Goal: Transaction & Acquisition: Book appointment/travel/reservation

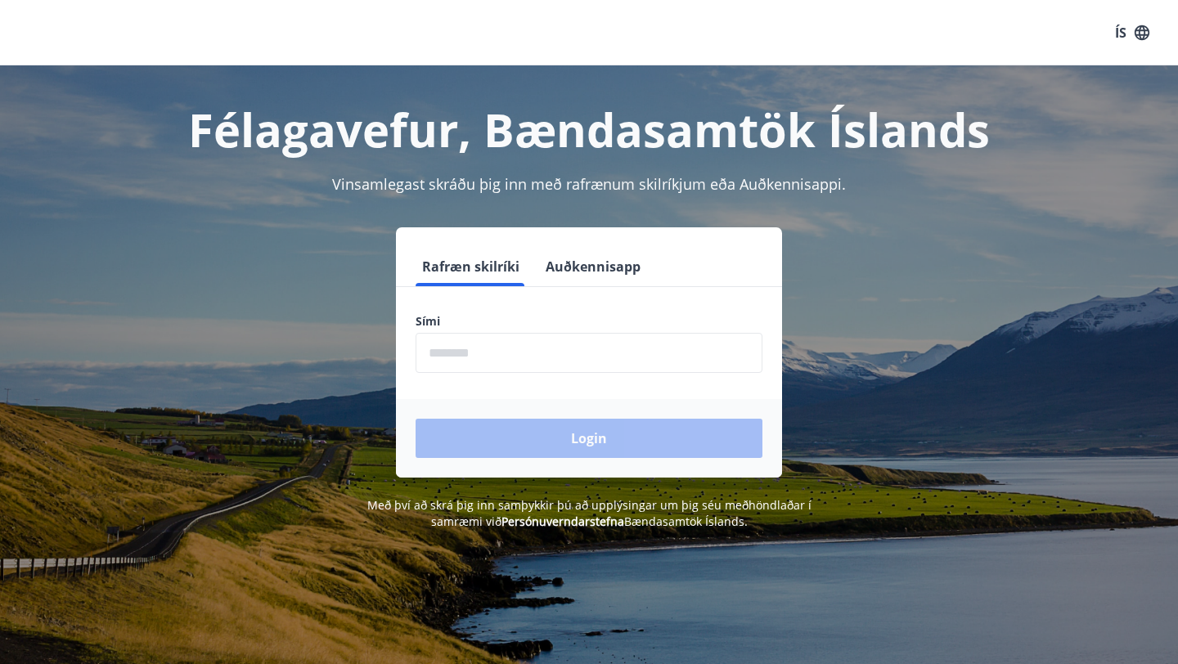
click at [518, 354] on input "phone" at bounding box center [589, 353] width 347 height 40
type input "********"
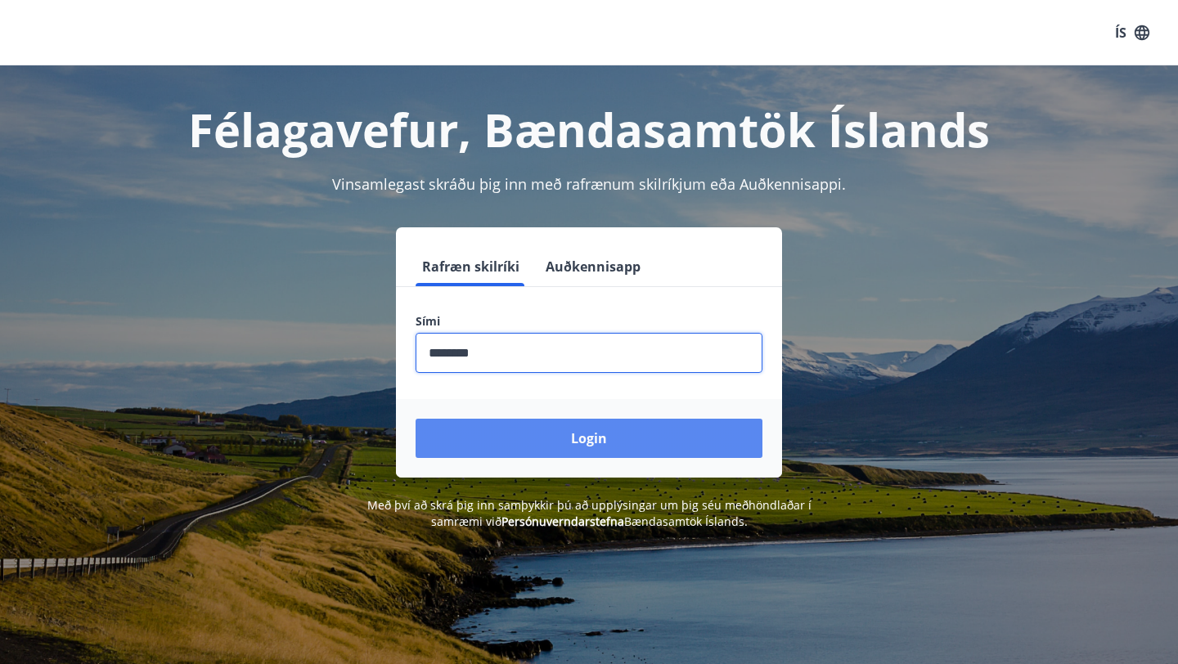
click at [609, 441] on button "Login" at bounding box center [589, 438] width 347 height 39
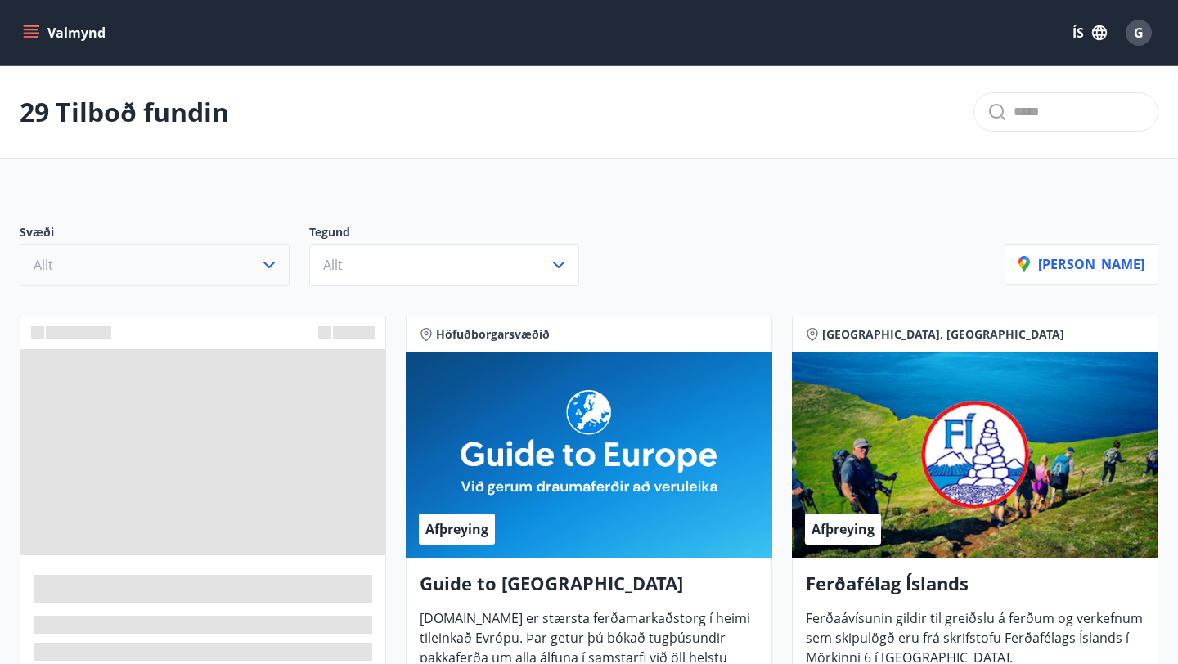
click at [145, 267] on button "Allt" at bounding box center [155, 265] width 270 height 43
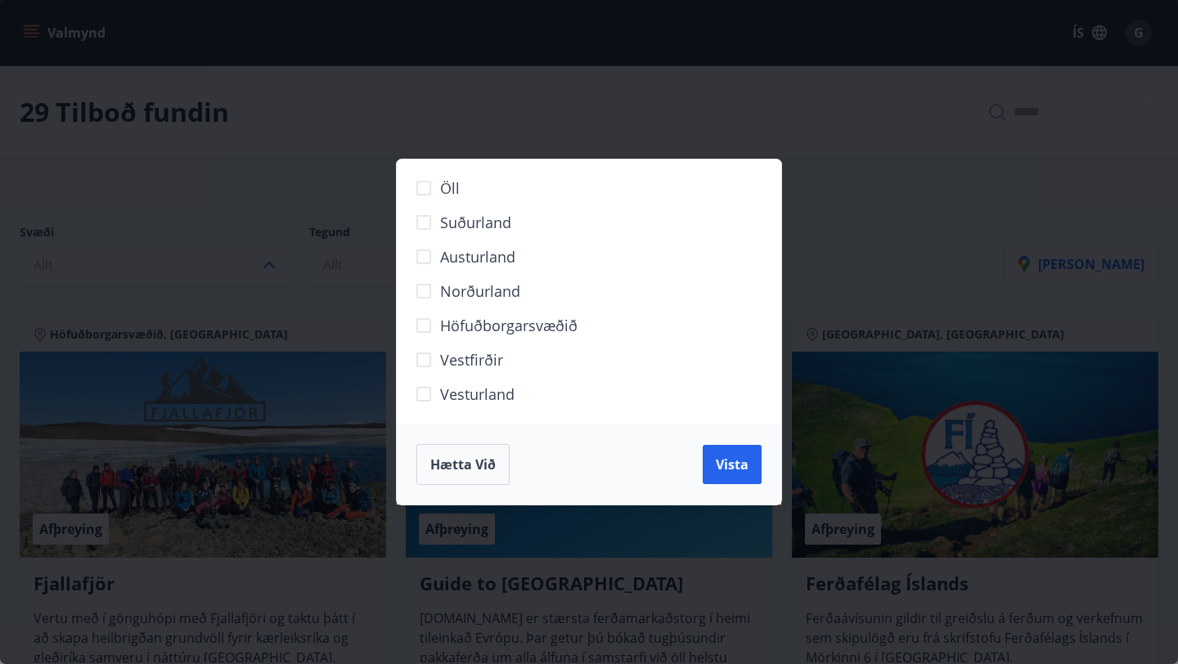
click at [548, 333] on span "Höfuðborgarsvæðið" at bounding box center [508, 325] width 137 height 21
click at [736, 453] on button "Vista" at bounding box center [732, 464] width 59 height 39
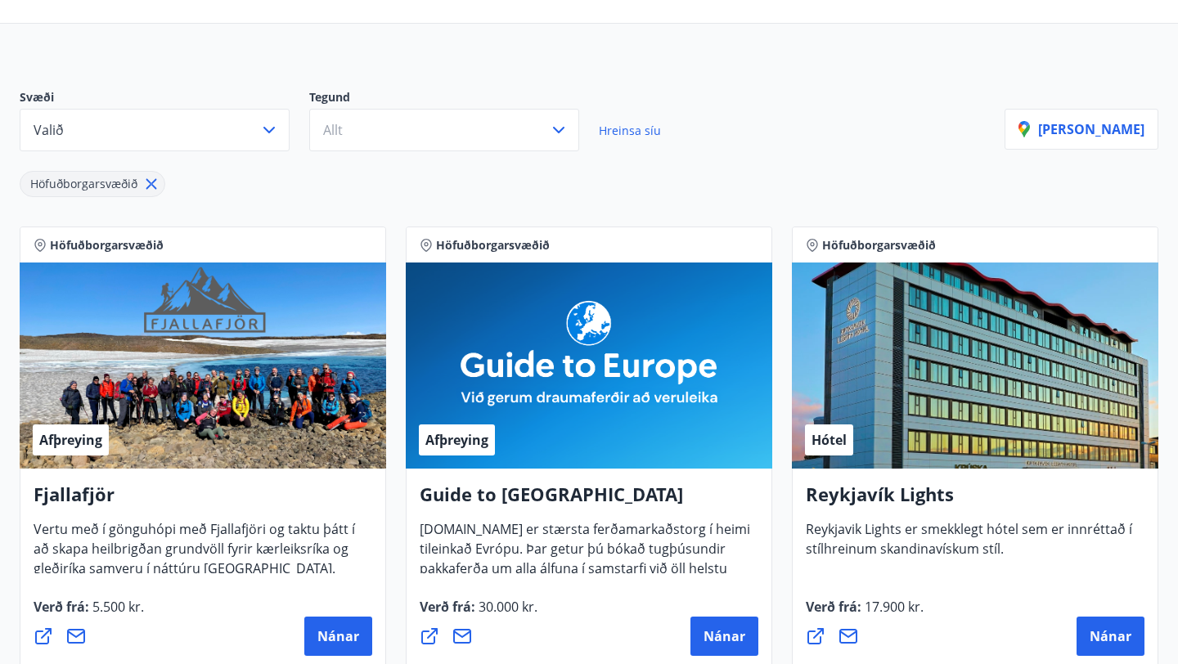
scroll to position [125, 0]
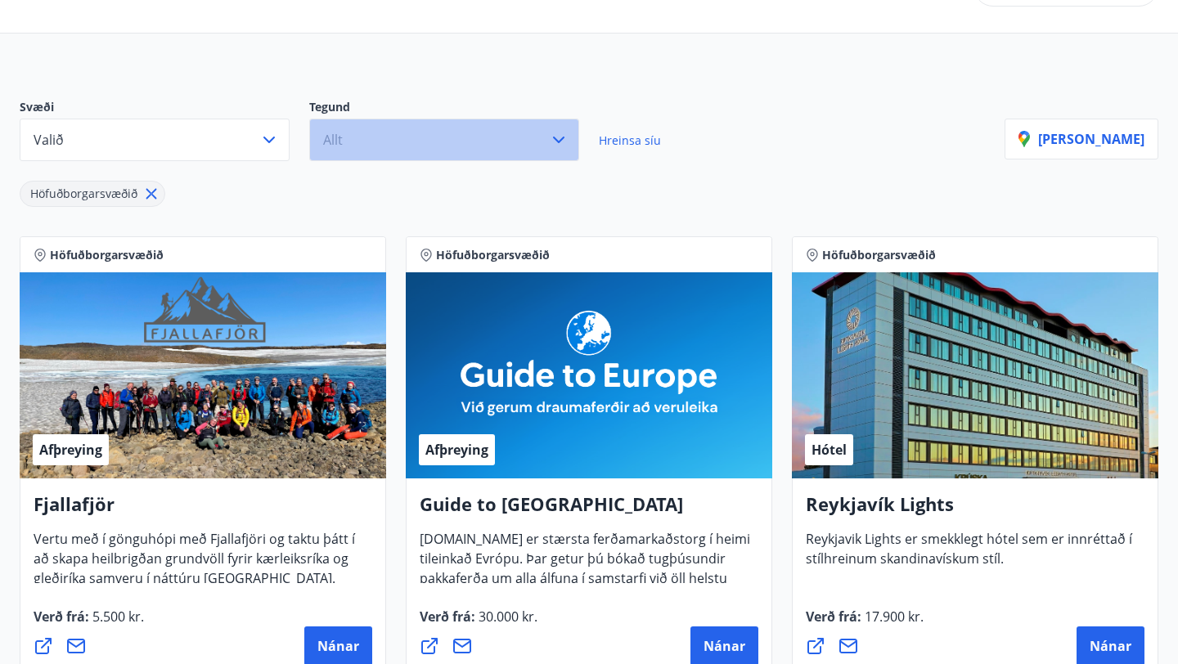
click at [390, 140] on button "Allt" at bounding box center [444, 140] width 270 height 43
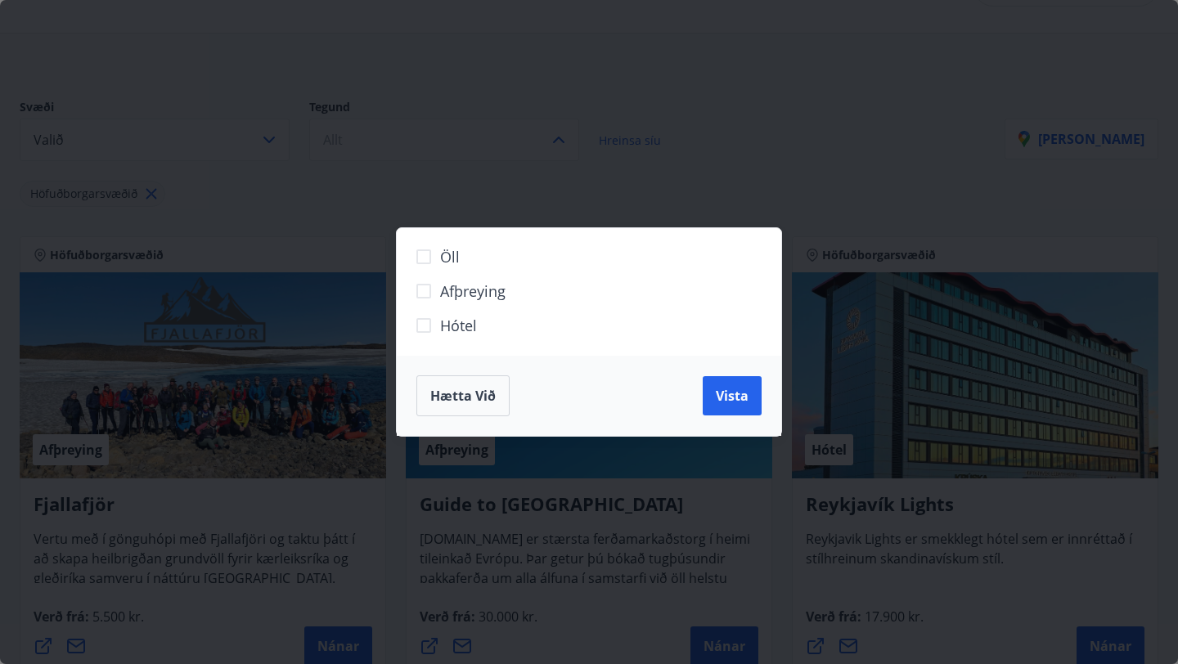
click at [466, 328] on span "Hótel" at bounding box center [458, 325] width 37 height 21
click at [756, 400] on button "Vista" at bounding box center [732, 395] width 59 height 39
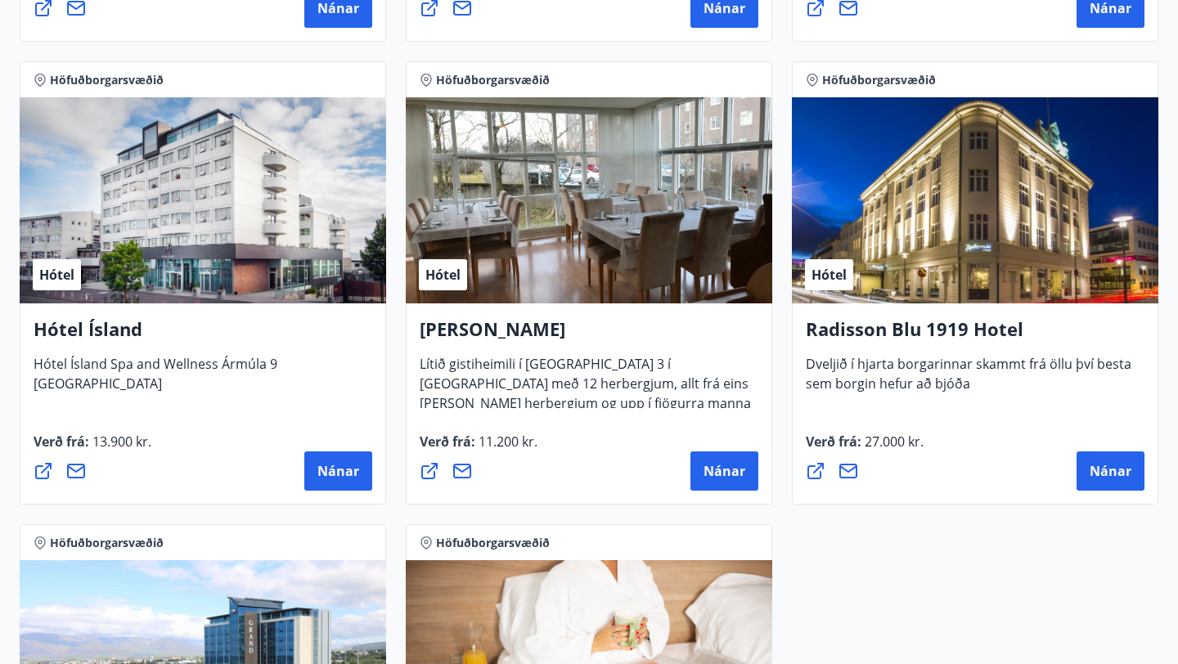
scroll to position [766, 0]
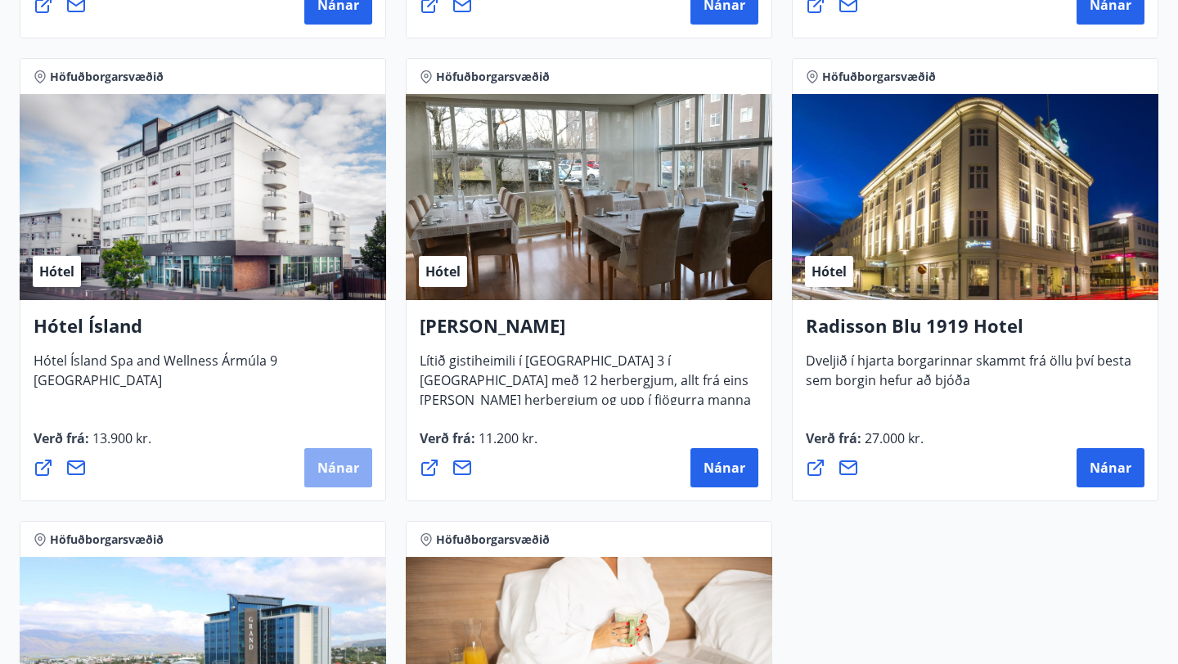
click at [339, 463] on span "Nánar" at bounding box center [338, 468] width 42 height 18
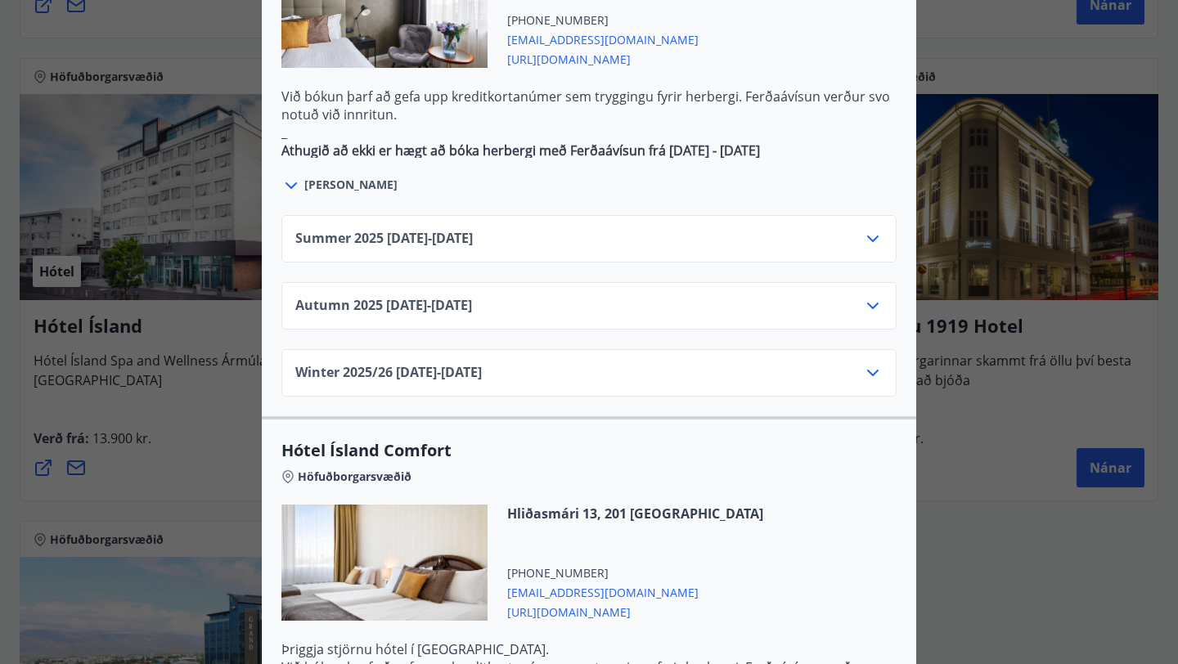
scroll to position [1071, 0]
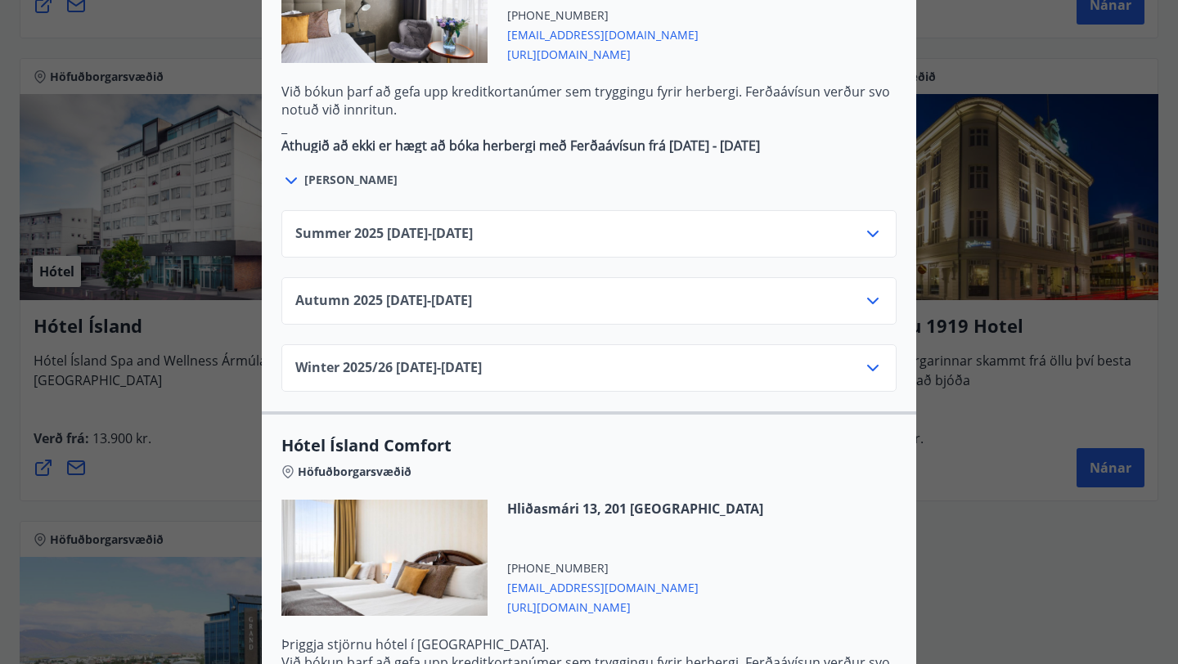
click at [147, 410] on div "Hótel Ísland Sendu skilaboð til að panta herbergi [EMAIL_ADDRESS][DOMAIN_NAME] …" at bounding box center [589, 332] width 1178 height 664
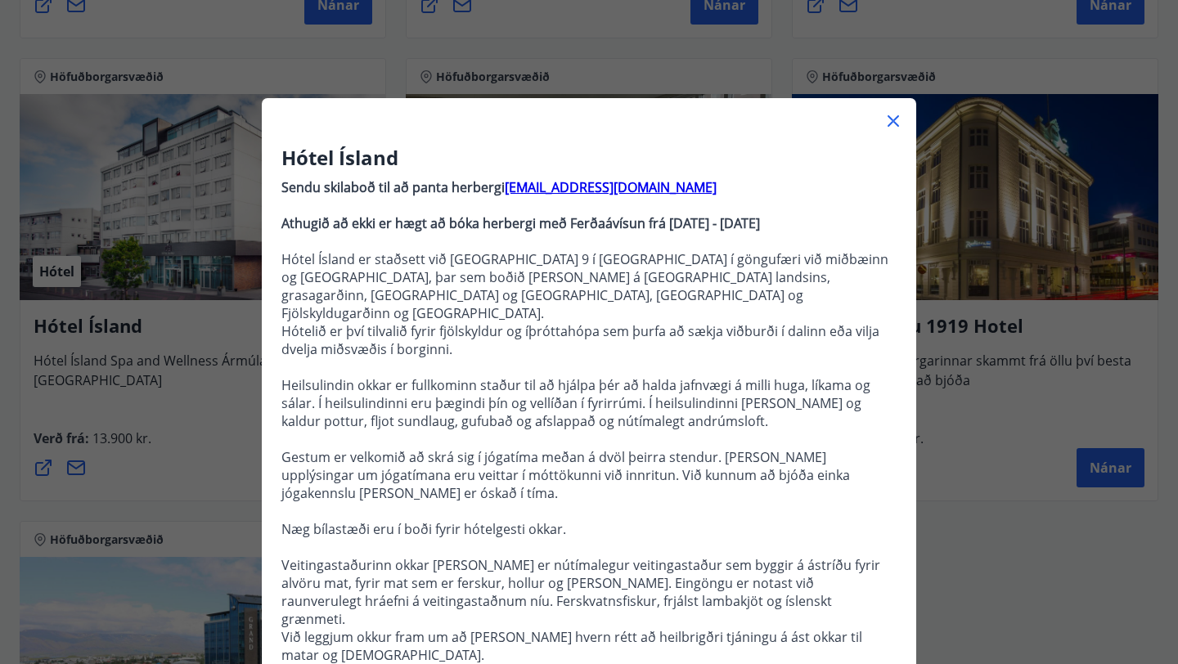
click at [900, 128] on icon at bounding box center [893, 121] width 20 height 20
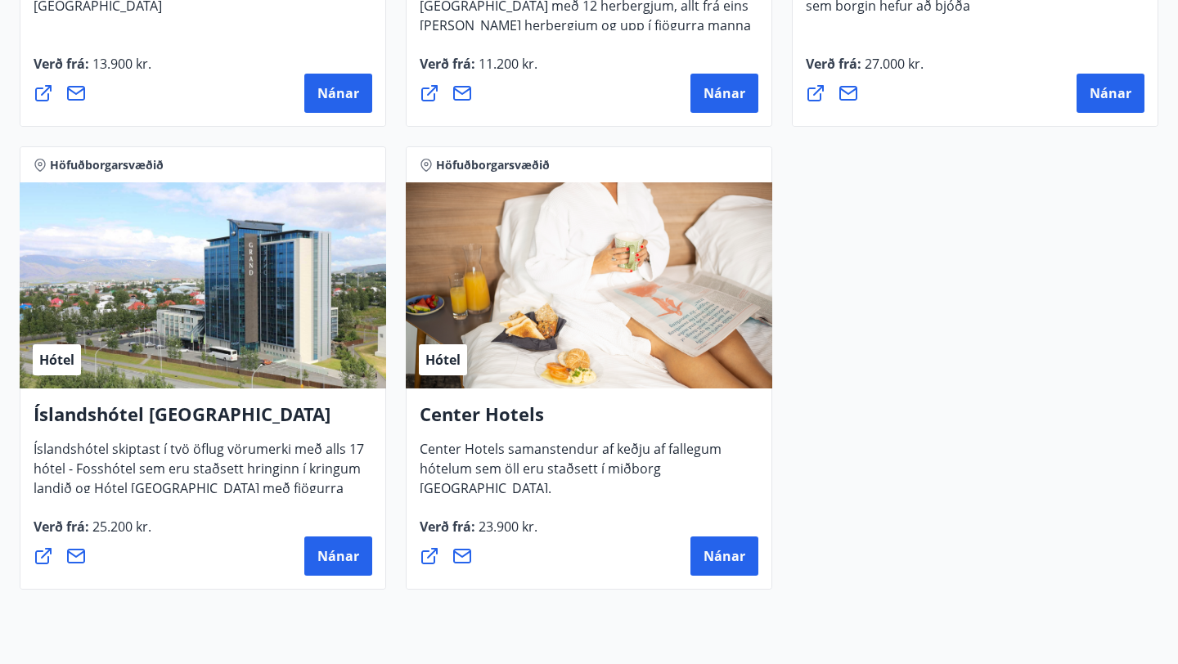
scroll to position [1142, 0]
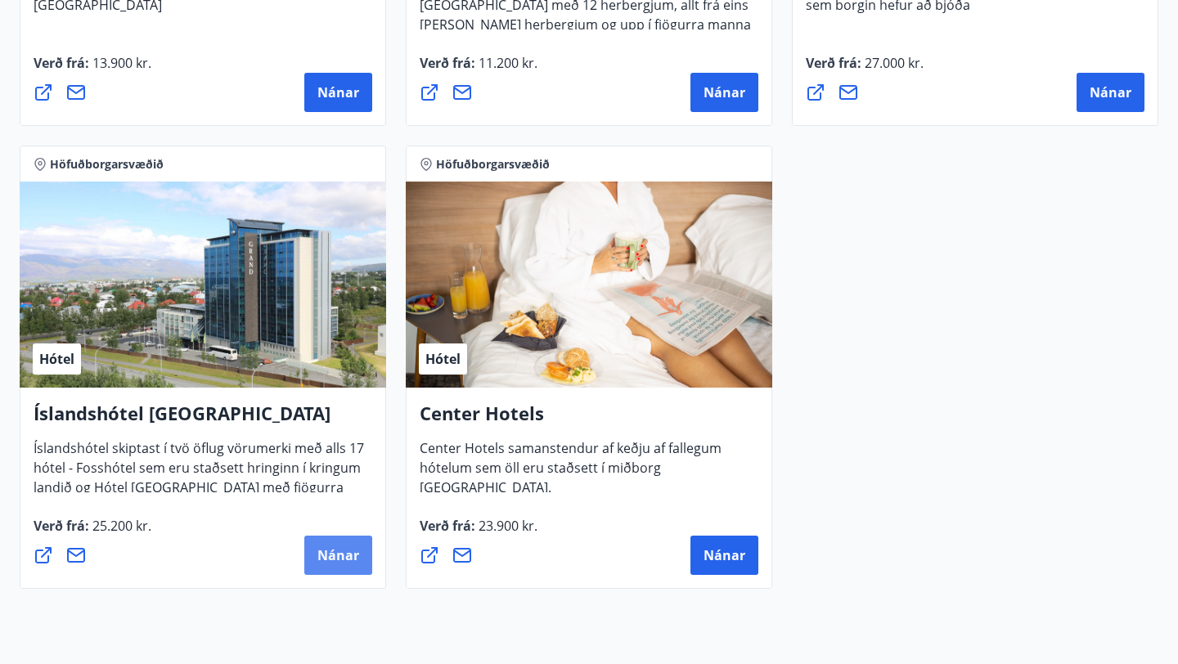
click at [339, 564] on span "Nánar" at bounding box center [338, 555] width 42 height 18
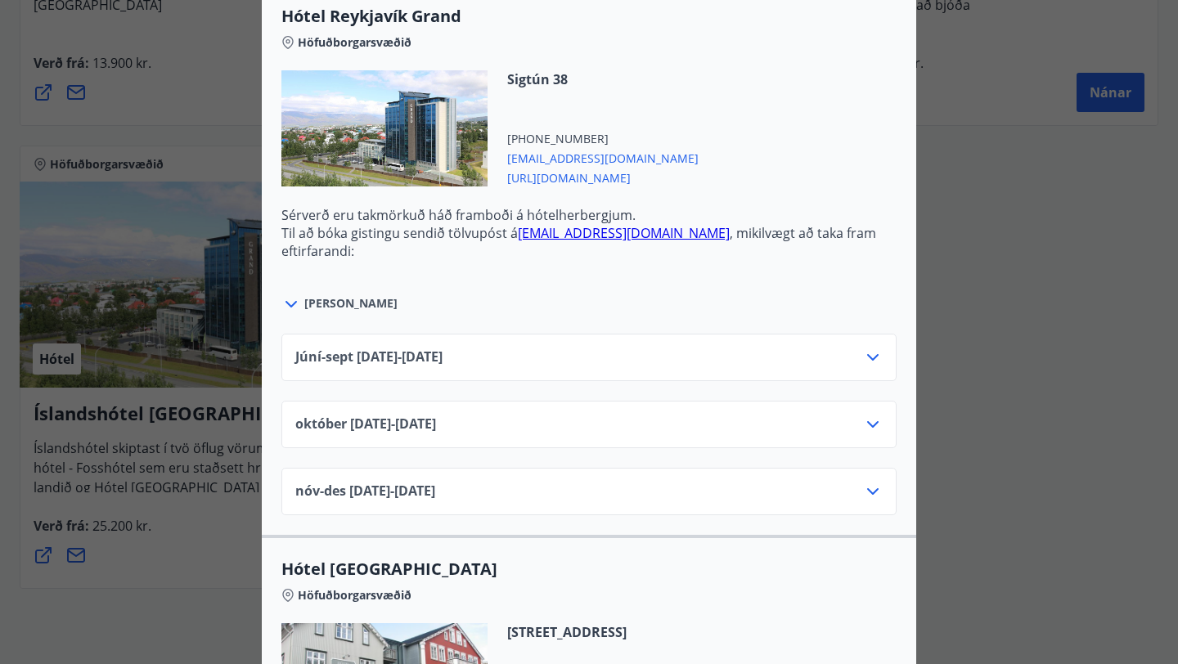
scroll to position [596, 0]
click at [458, 369] on div "Júní-[DATE]06.25 - [DATE]" at bounding box center [588, 363] width 587 height 33
click at [870, 356] on icon at bounding box center [872, 356] width 11 height 7
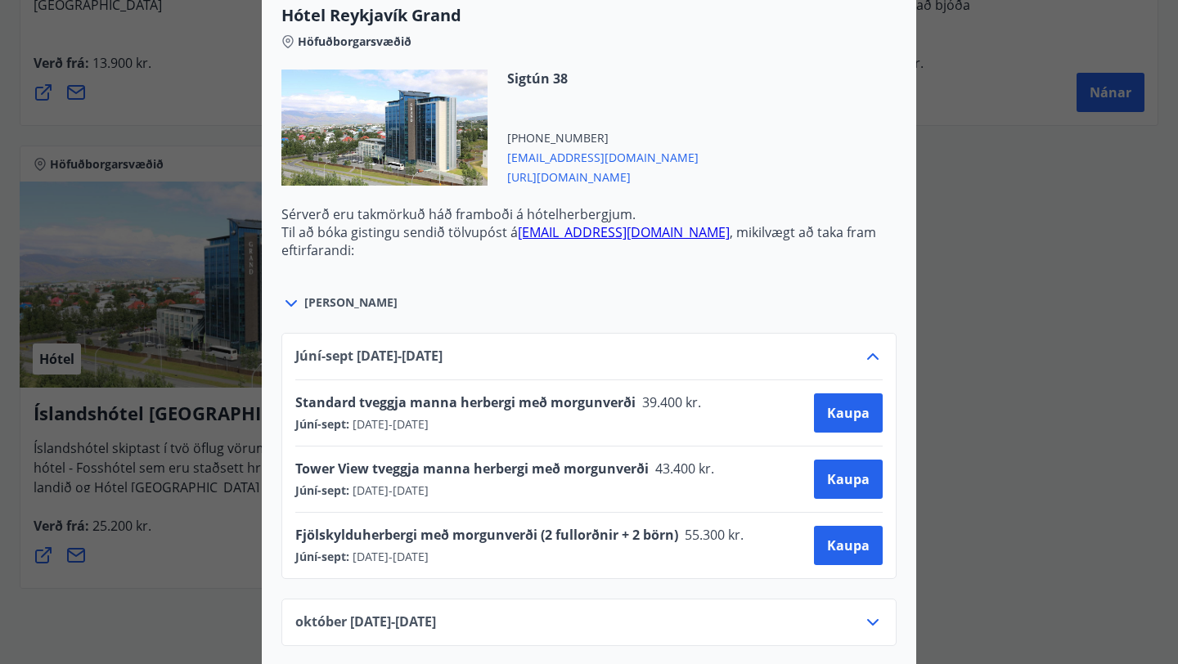
click at [1009, 467] on div "Íslandshótel Reykjavík Ekki er hægt að nýta Ferðaávísun fyrir bókanir sem eru g…" at bounding box center [589, 332] width 1178 height 664
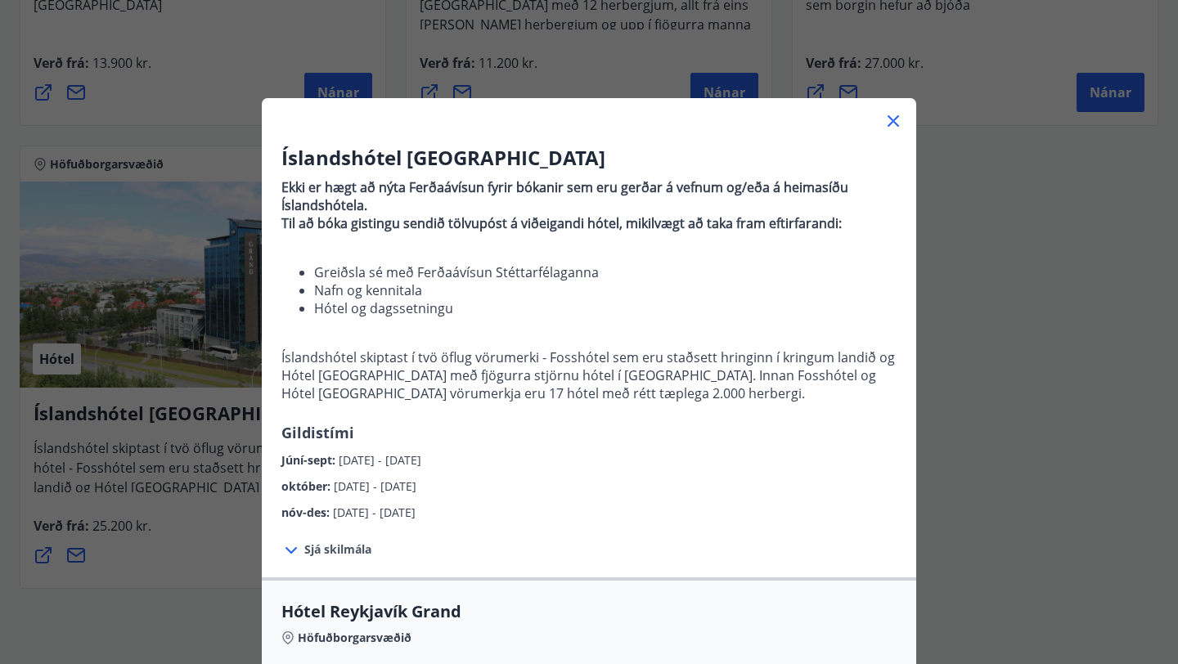
click at [897, 125] on icon at bounding box center [893, 120] width 11 height 11
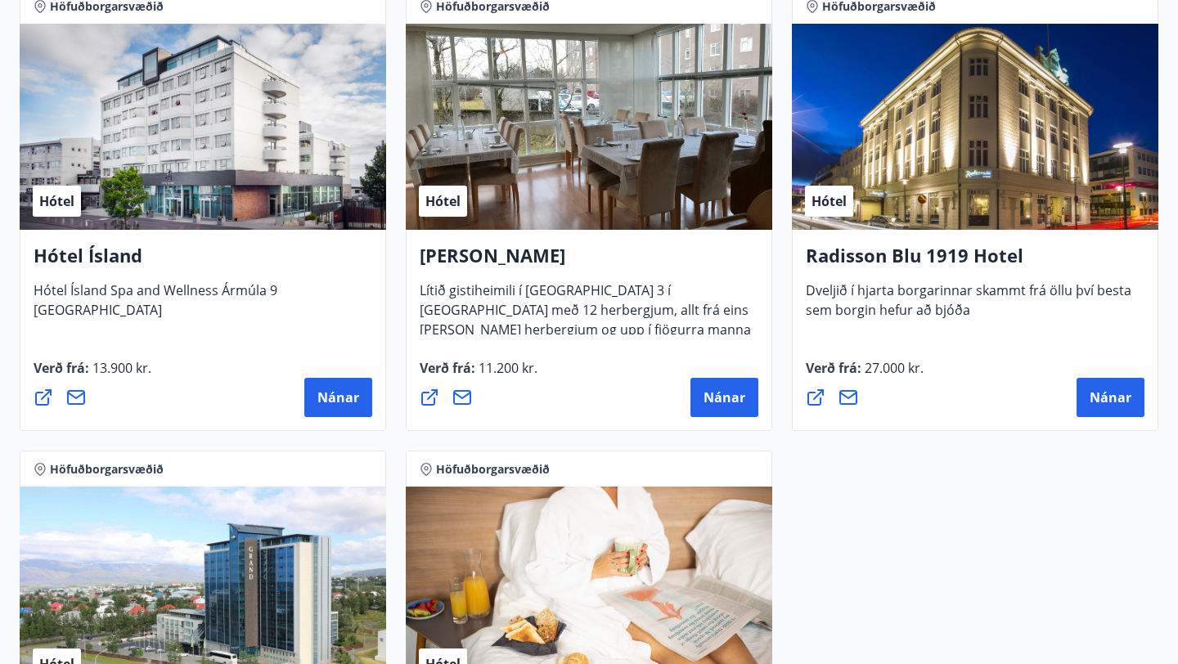
scroll to position [834, 0]
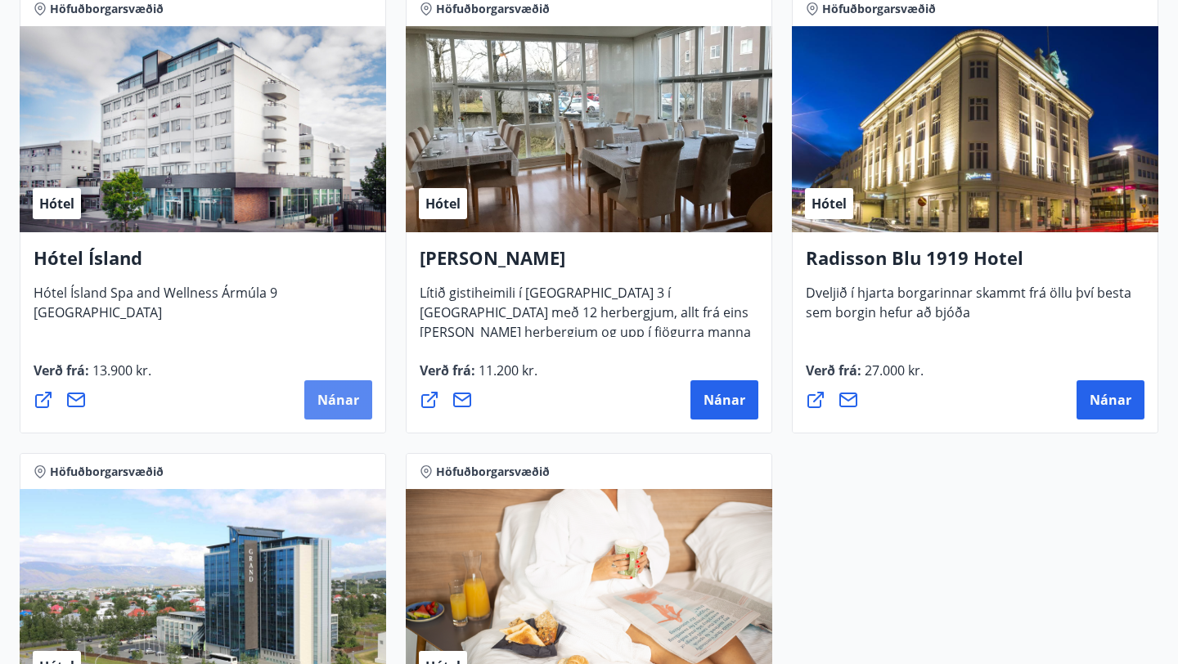
click at [325, 395] on span "Nánar" at bounding box center [338, 400] width 42 height 18
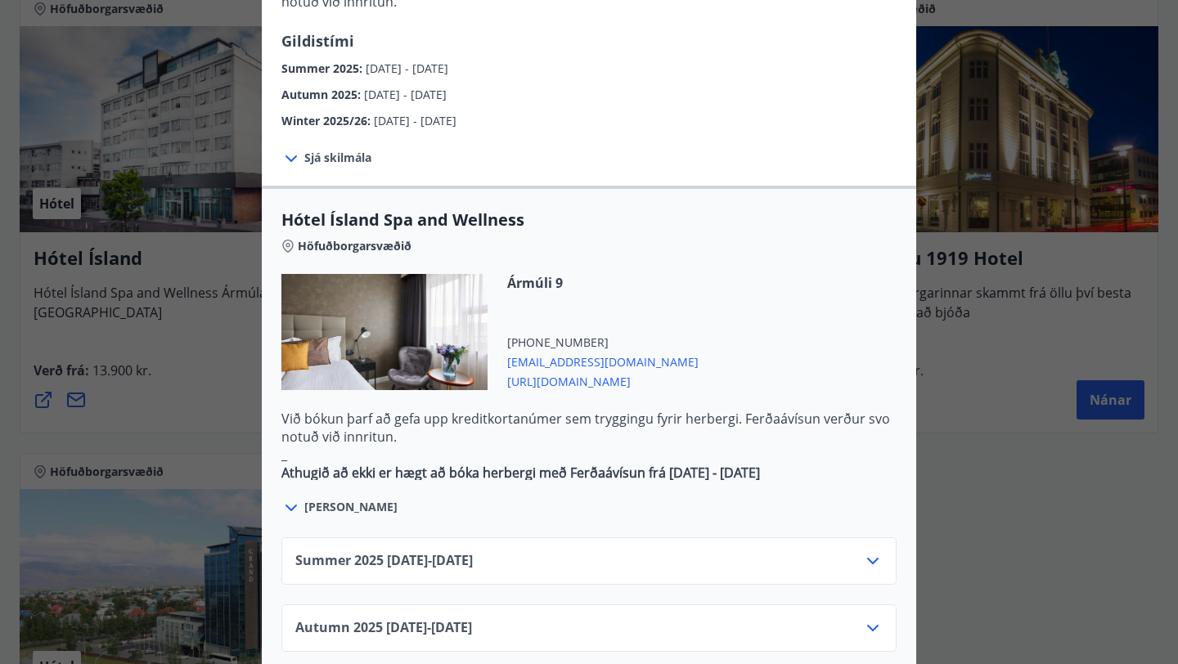
scroll to position [759, 0]
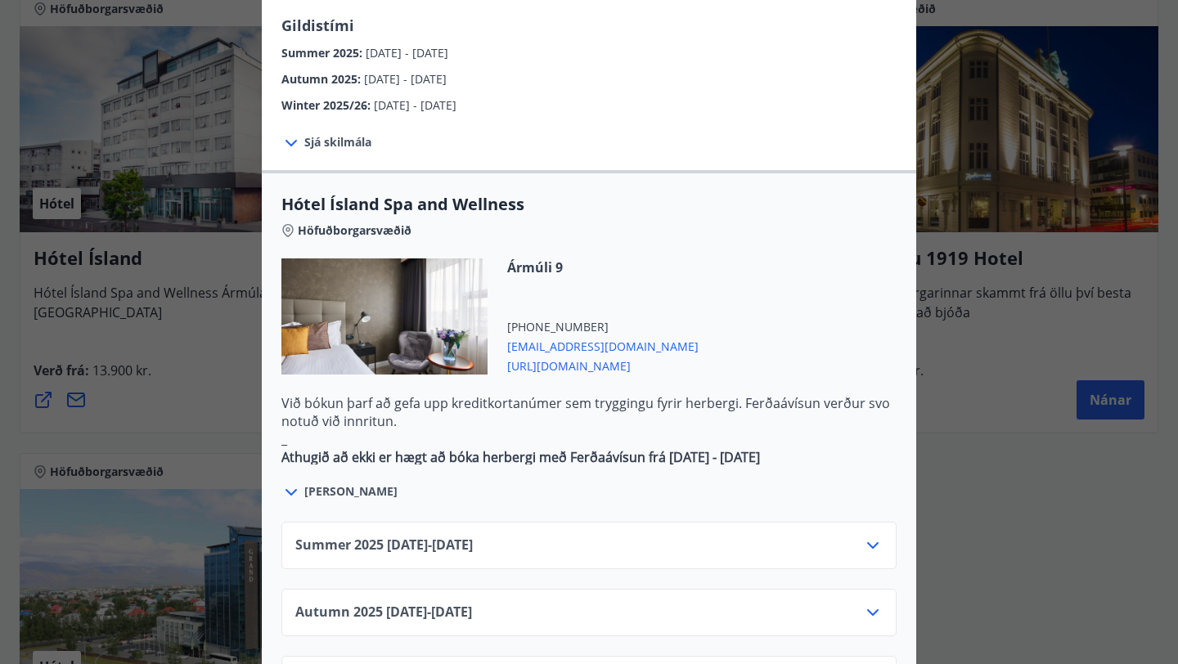
click at [656, 536] on div "Summer [PHONE_NUMBER][DATE] - [DATE]" at bounding box center [588, 552] width 587 height 33
click at [876, 536] on icon at bounding box center [873, 546] width 20 height 20
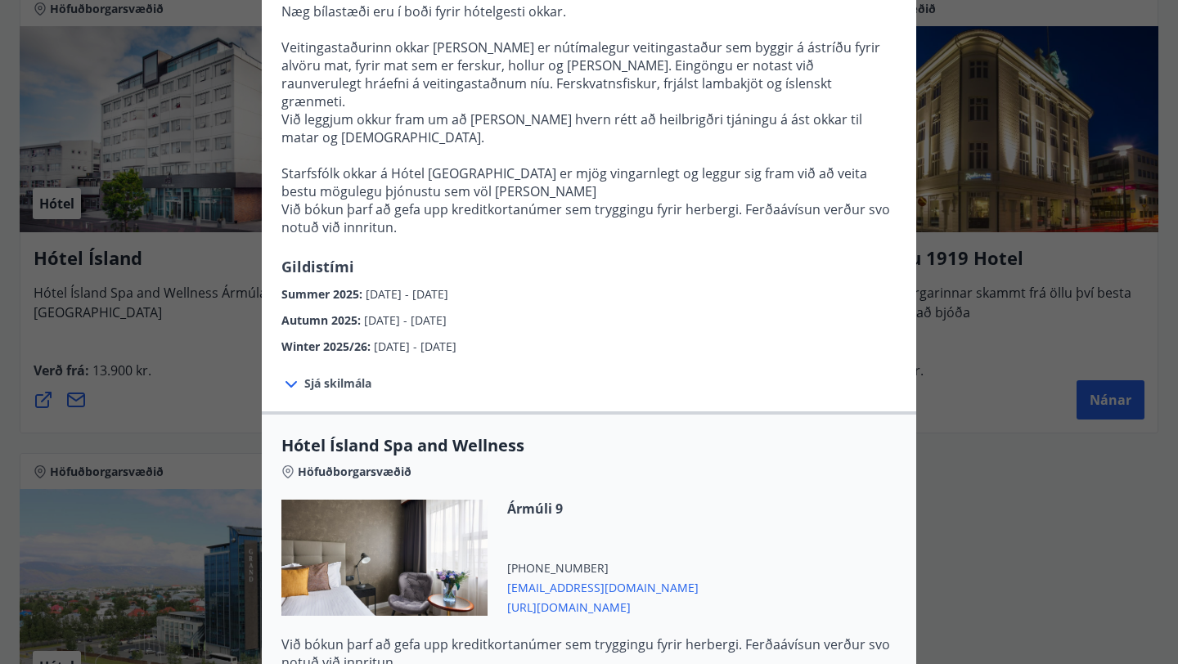
scroll to position [88, 0]
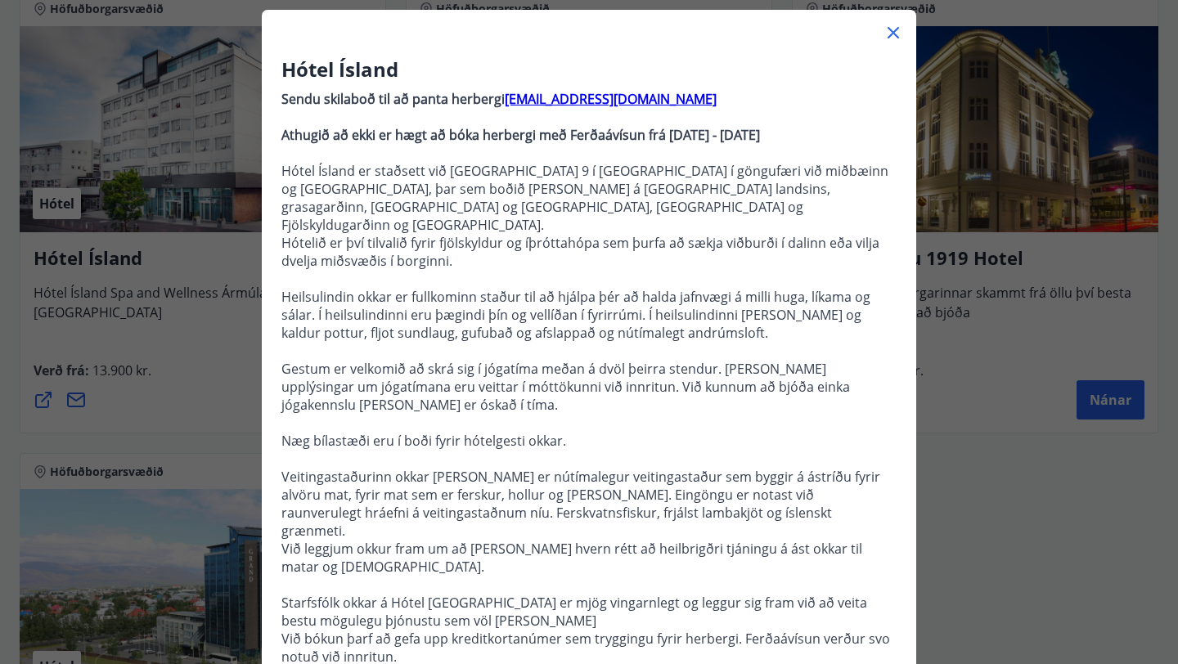
click at [893, 41] on icon at bounding box center [893, 33] width 20 height 20
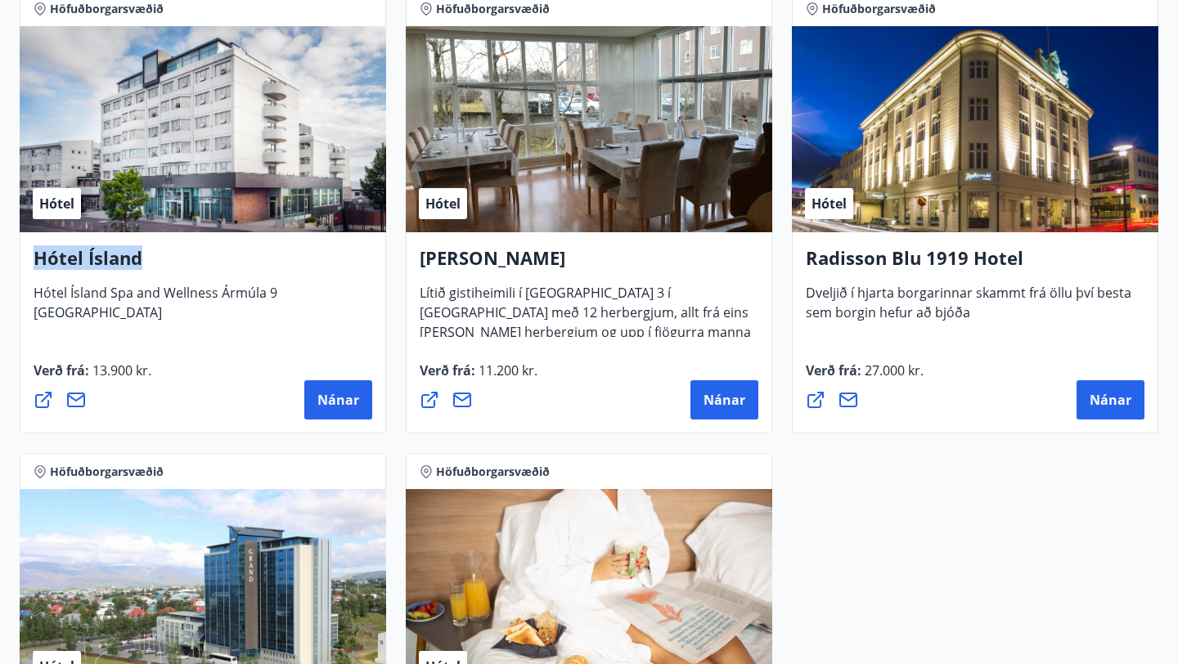
drag, startPoint x: 146, startPoint y: 265, endPoint x: 39, endPoint y: 244, distance: 109.3
click at [39, 244] on div "Hótel Ísland Hótel Ísland Spa and Wellness Ármúla 9 [GEOGRAPHIC_DATA] Verð frá …" at bounding box center [203, 332] width 366 height 201
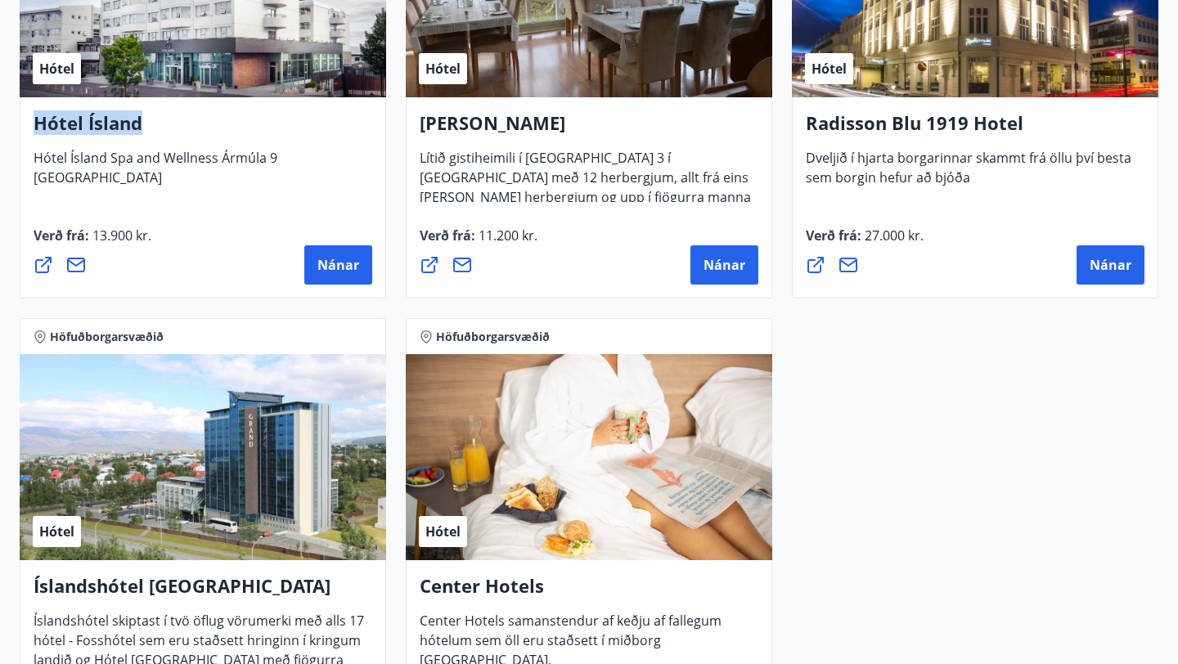
scroll to position [969, 0]
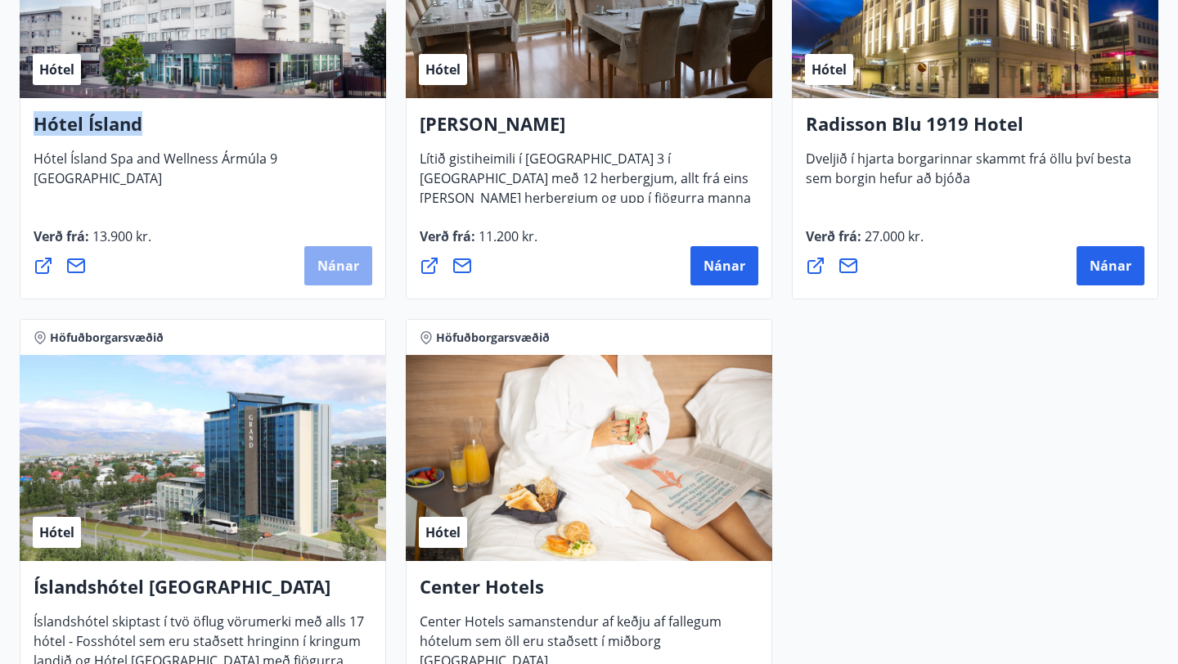
click at [340, 267] on span "Nánar" at bounding box center [338, 266] width 42 height 18
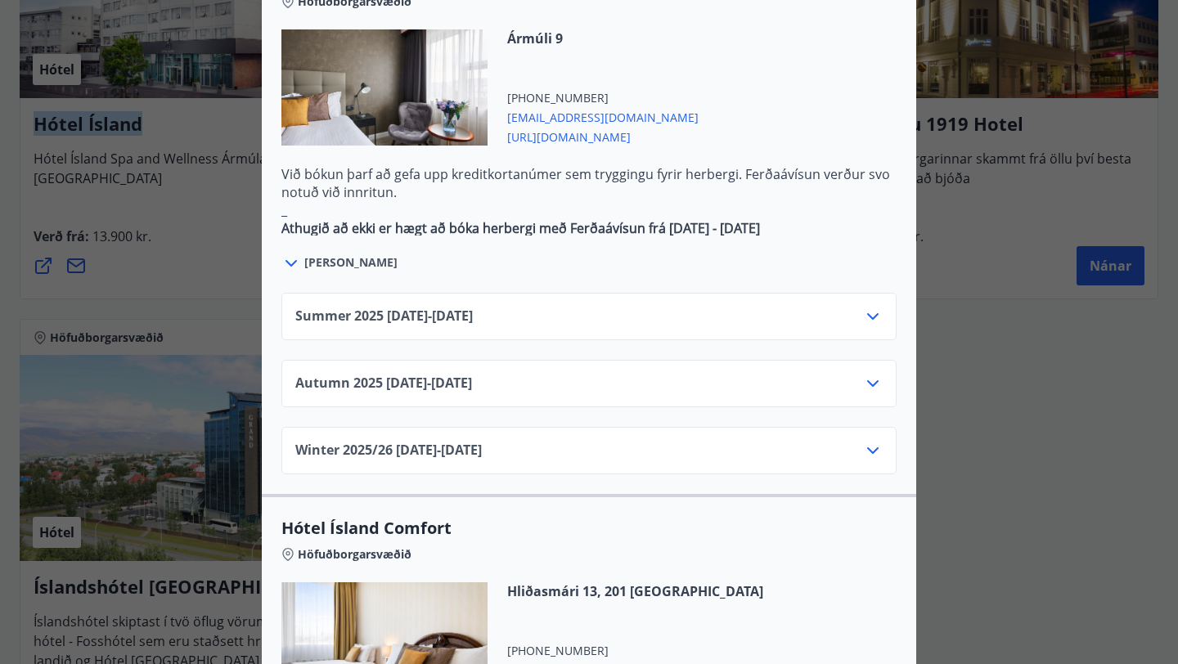
scroll to position [997, 0]
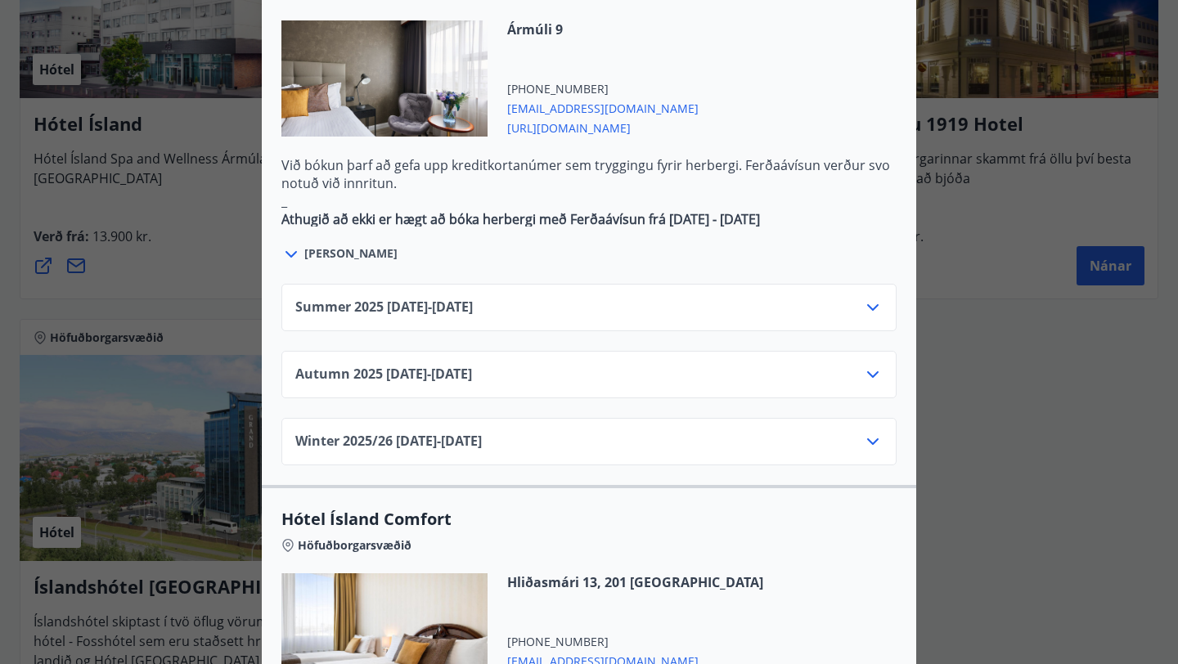
click at [565, 432] on div "Winter 2025/[PHONE_NUMBER][DATE] - [DATE]" at bounding box center [588, 448] width 587 height 33
click at [874, 432] on icon at bounding box center [873, 442] width 20 height 20
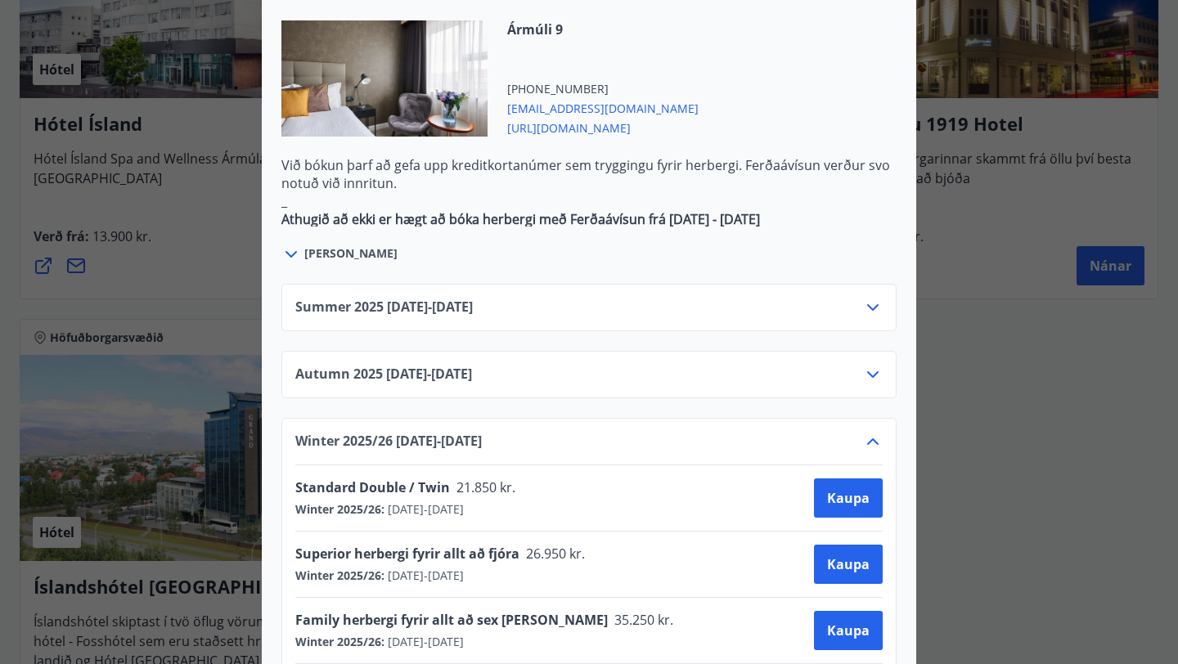
click at [868, 298] on icon at bounding box center [873, 308] width 20 height 20
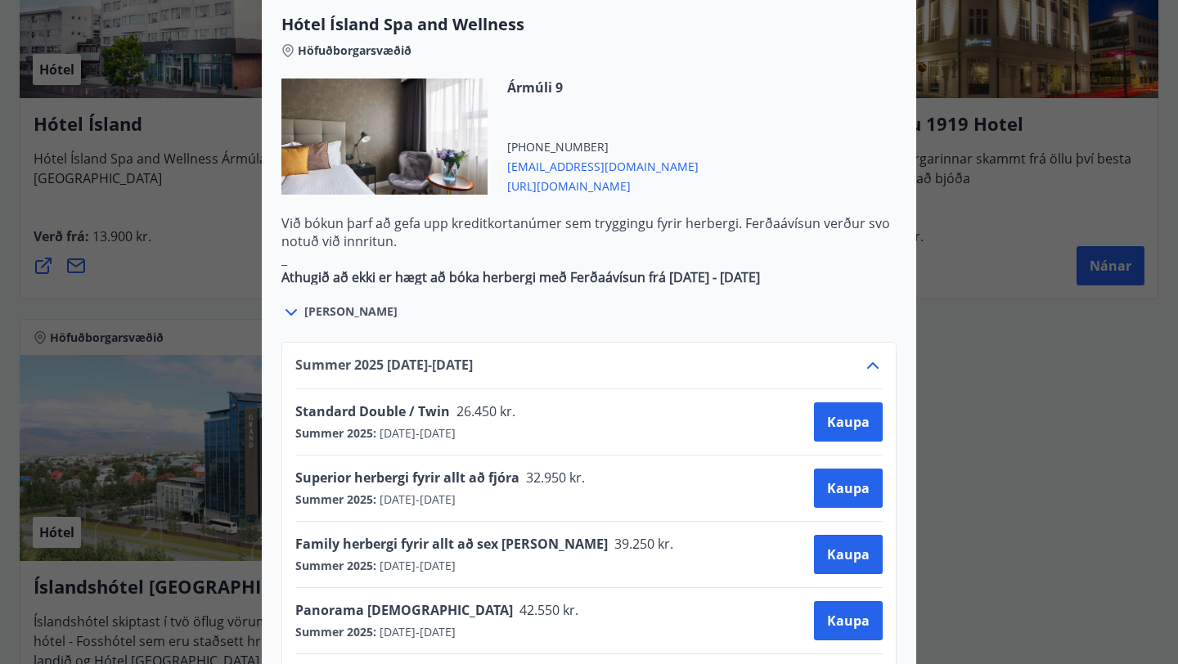
scroll to position [918, 0]
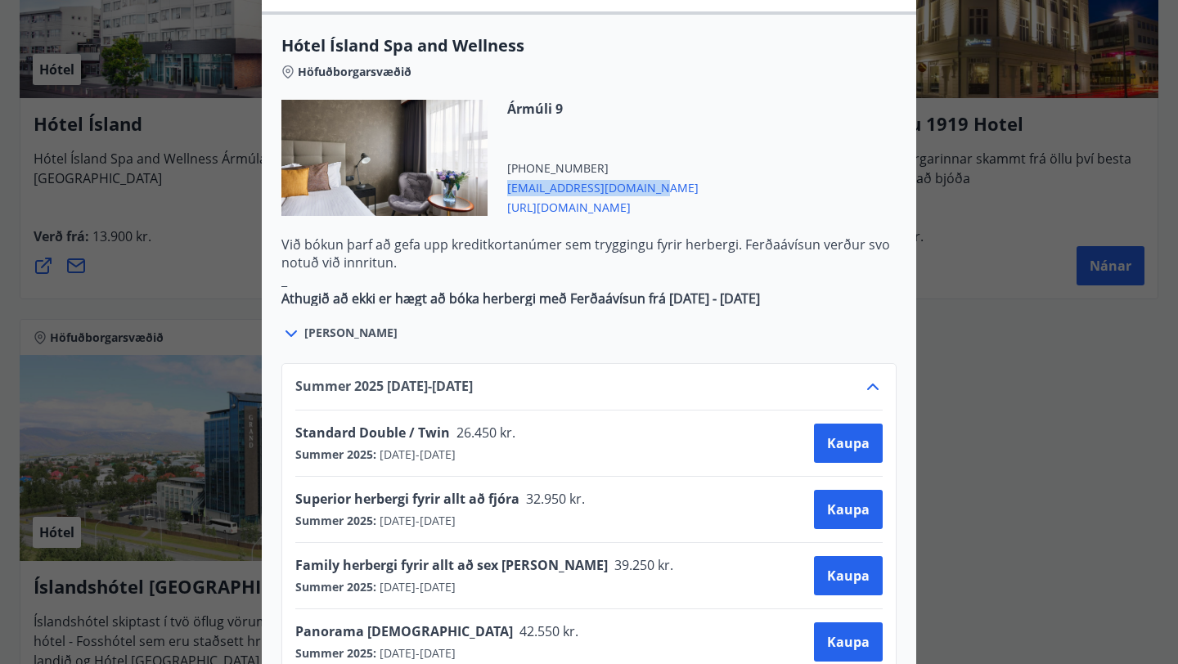
drag, startPoint x: 645, startPoint y: 137, endPoint x: 509, endPoint y: 141, distance: 136.7
click at [507, 139] on div "Ármúli 9 [PHONE_NUMBER] [EMAIL_ADDRESS][DOMAIN_NAME] [URL][DOMAIN_NAME]" at bounding box center [588, 168] width 615 height 136
copy span "[EMAIL_ADDRESS][DOMAIN_NAME]"
